Goal: Task Accomplishment & Management: Manage account settings

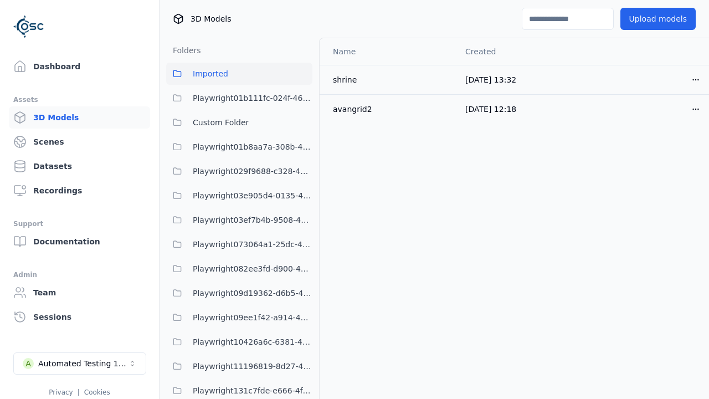
scroll to position [3218, 0]
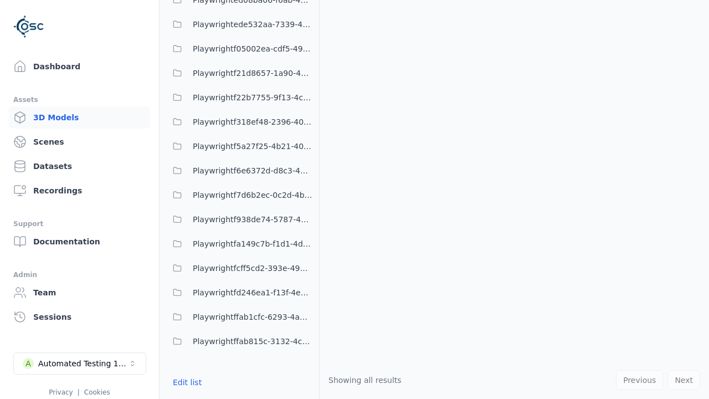
click at [185, 382] on button "Edit list" at bounding box center [187, 382] width 42 height 20
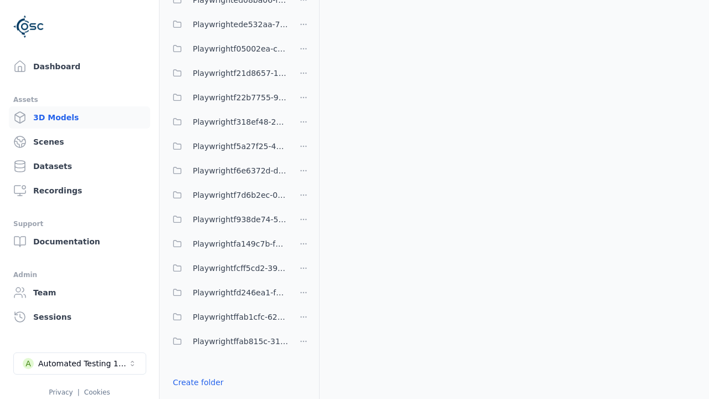
click at [194, 382] on link "Create folder" at bounding box center [198, 382] width 51 height 11
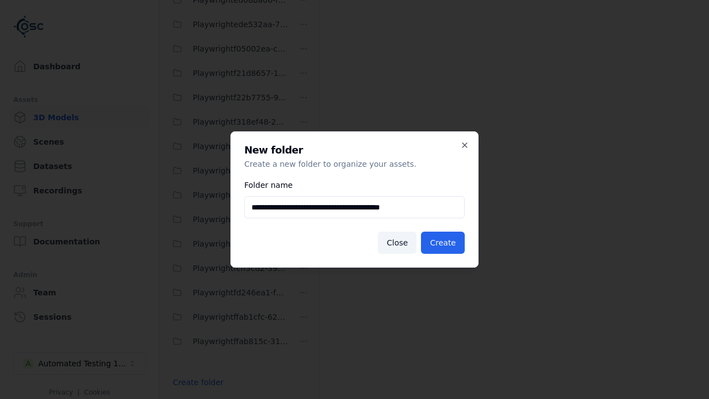
type input "**********"
click at [444, 243] on button "Create" at bounding box center [443, 243] width 44 height 22
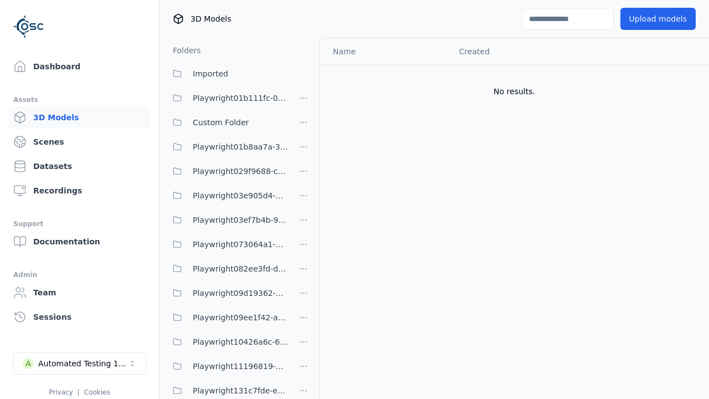
click at [661, 19] on button "Upload models" at bounding box center [657, 19] width 75 height 22
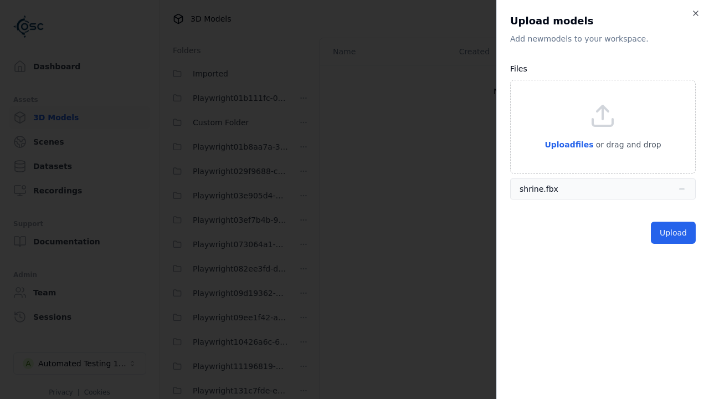
click at [675, 233] on button "Upload" at bounding box center [673, 233] width 45 height 22
